Goal: Navigation & Orientation: Find specific page/section

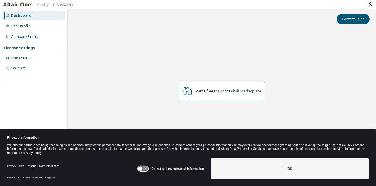
click at [241, 92] on link "Altair Marketplace" at bounding box center [246, 90] width 31 height 5
